Goal: Download file/media

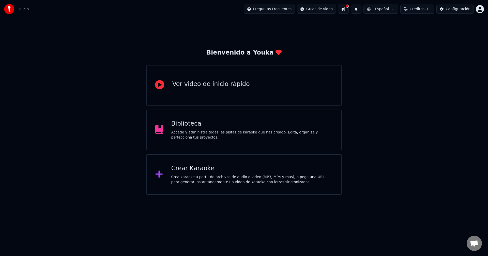
click at [223, 137] on div "Accede y administra todas las pistas de karaoke que has creado. Edita, organiza…" at bounding box center [252, 135] width 162 height 10
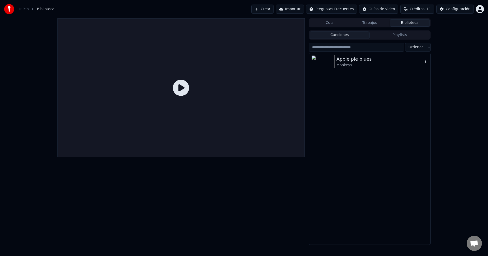
click at [369, 64] on div "Monkeys" at bounding box center [379, 65] width 87 height 5
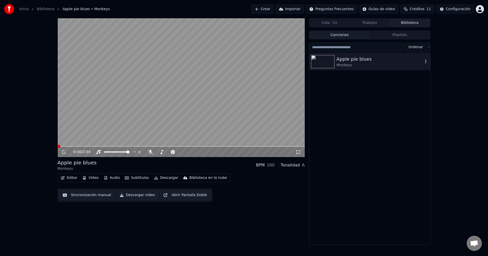
click at [428, 64] on button "button" at bounding box center [425, 62] width 5 height 6
click at [425, 62] on icon "button" at bounding box center [425, 61] width 5 height 4
click at [425, 89] on div "Abrir Directorio" at bounding box center [428, 87] width 60 height 8
click at [447, 11] on button "Configuración" at bounding box center [454, 9] width 37 height 9
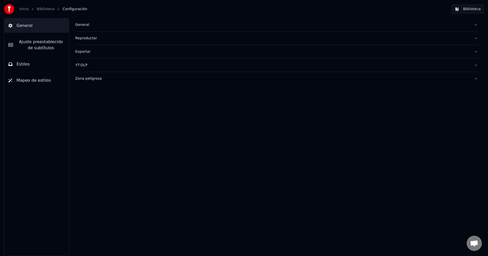
click at [109, 52] on div "Exportar" at bounding box center [272, 51] width 394 height 5
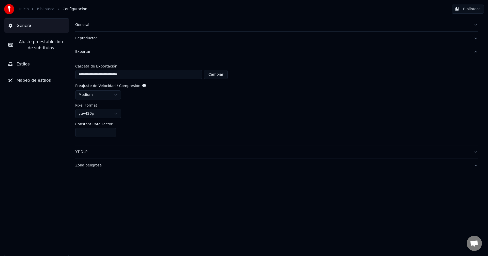
click at [154, 31] on button "General" at bounding box center [276, 24] width 403 height 13
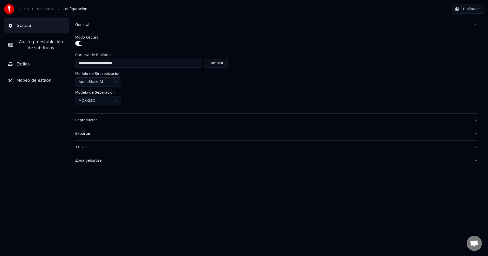
click at [133, 119] on div "Reproductor" at bounding box center [272, 120] width 394 height 5
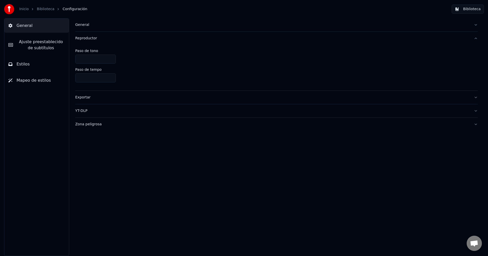
click at [140, 99] on div "Exportar" at bounding box center [272, 97] width 394 height 5
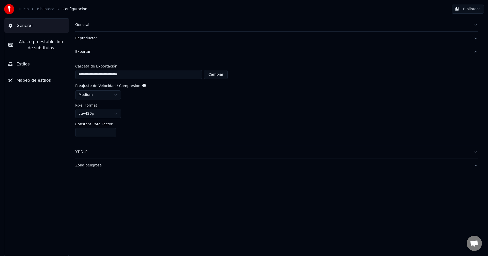
click at [123, 156] on button "YT-DLP" at bounding box center [276, 152] width 403 height 13
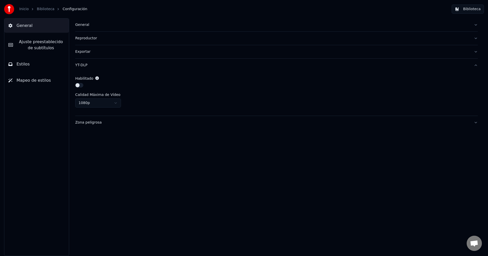
click at [131, 123] on div "Zona peligrosa" at bounding box center [272, 122] width 394 height 5
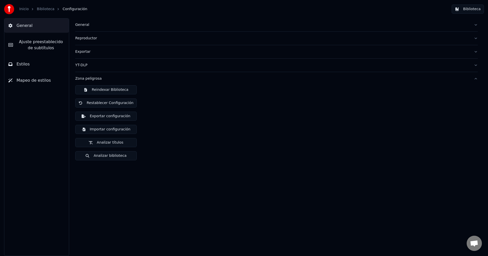
click at [102, 177] on div "General Reproductor Exportar YT-DLP Zona peligrosa Reindexar Biblioteca Restabl…" at bounding box center [276, 137] width 423 height 238
click at [465, 9] on button "Biblioteca" at bounding box center [468, 9] width 32 height 9
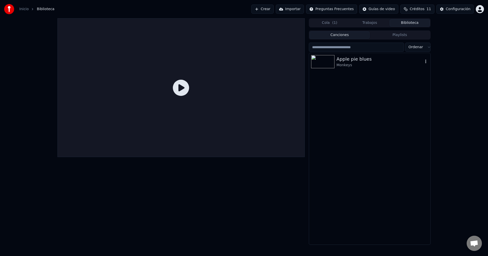
click at [351, 68] on div "Monkeys" at bounding box center [379, 65] width 87 height 5
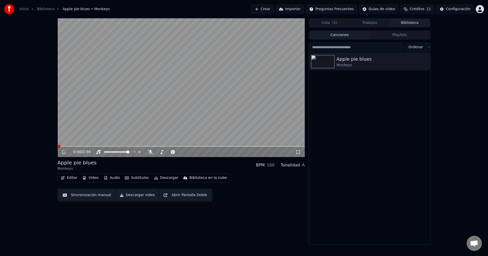
click at [140, 197] on button "Descargar video" at bounding box center [137, 195] width 42 height 9
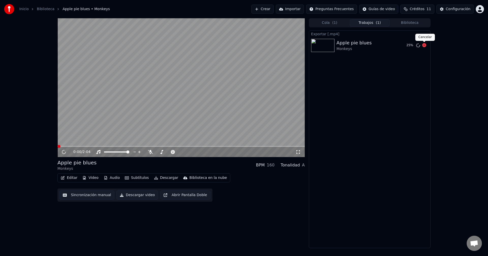
click at [424, 46] on icon at bounding box center [424, 45] width 4 height 4
